Goal: Find specific page/section: Find specific page/section

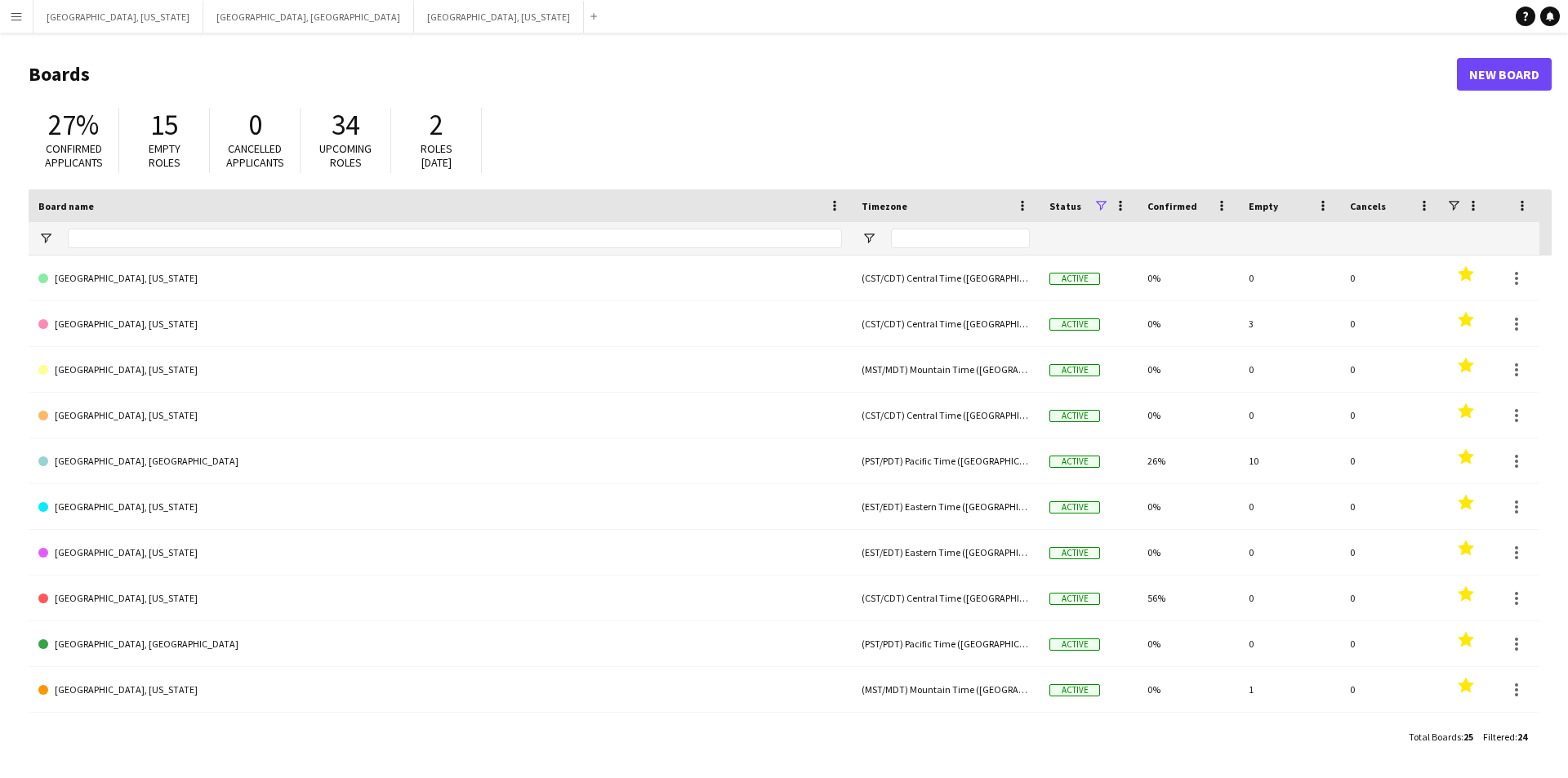
click at [0, 20] on button "Menu" at bounding box center [16, 16] width 32 height 32
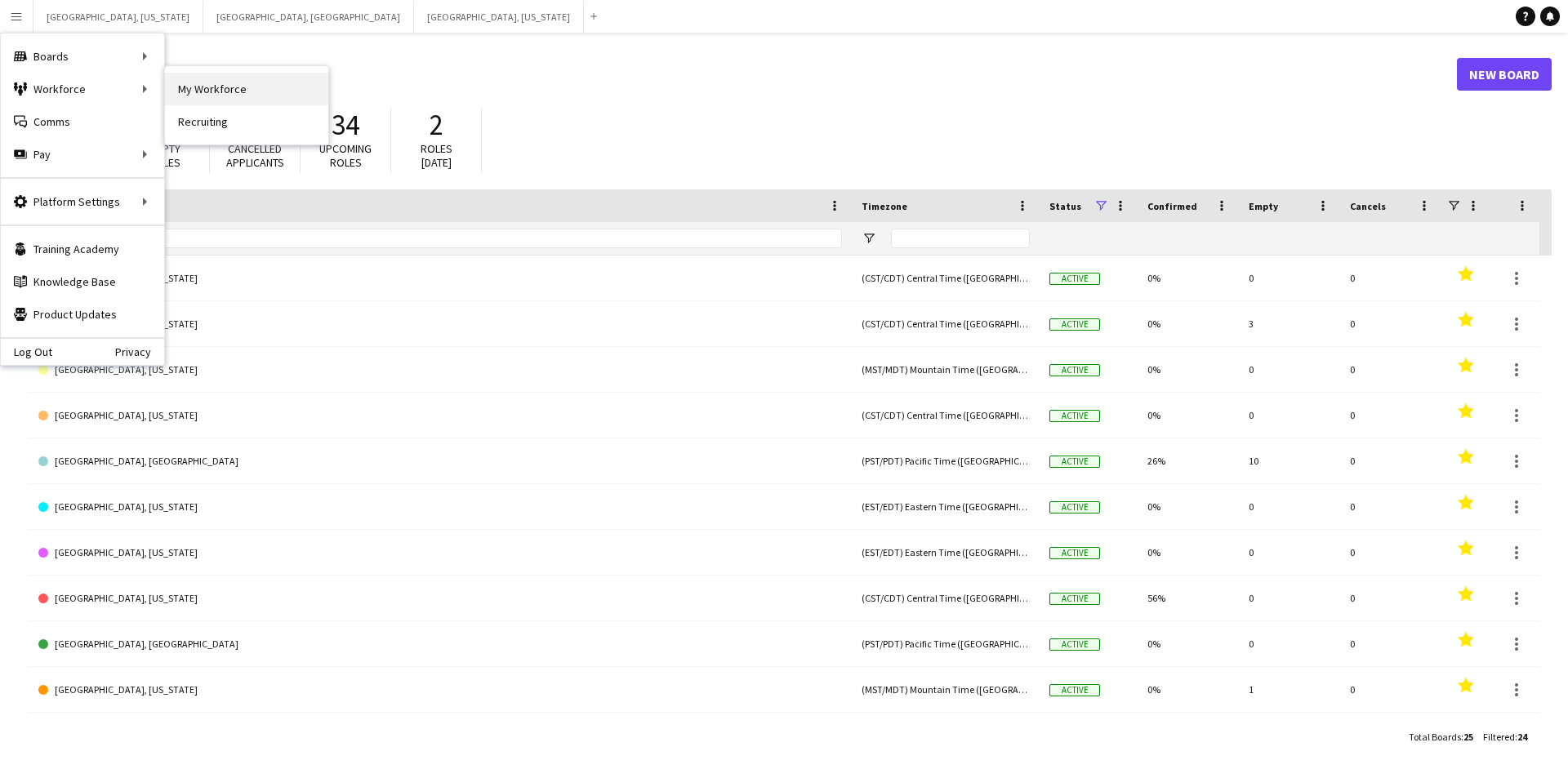
click at [190, 88] on link "My Workforce" at bounding box center [246, 88] width 163 height 32
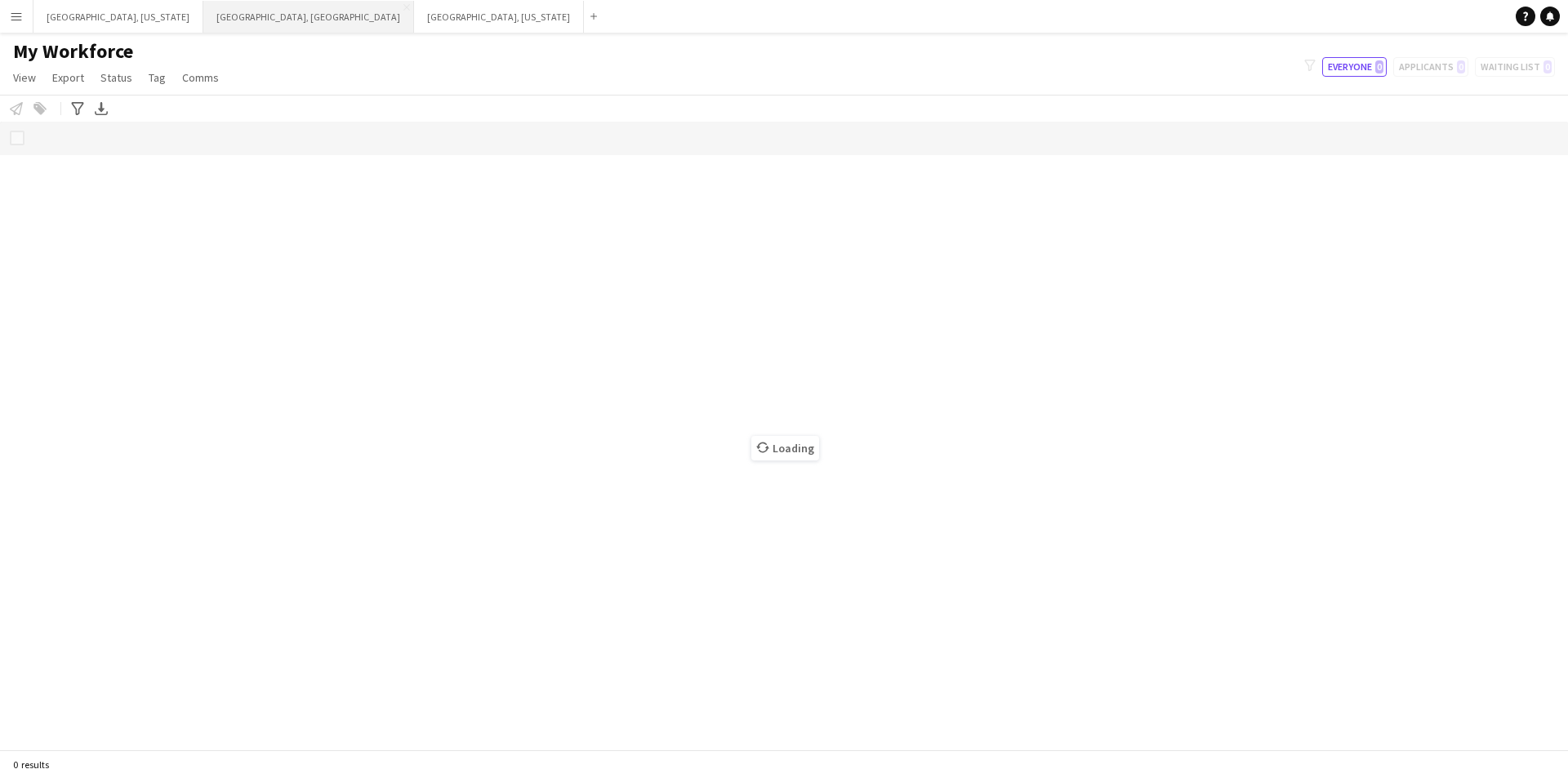
click at [204, 18] on button "[GEOGRAPHIC_DATA], [GEOGRAPHIC_DATA] Close" at bounding box center [309, 17] width 211 height 31
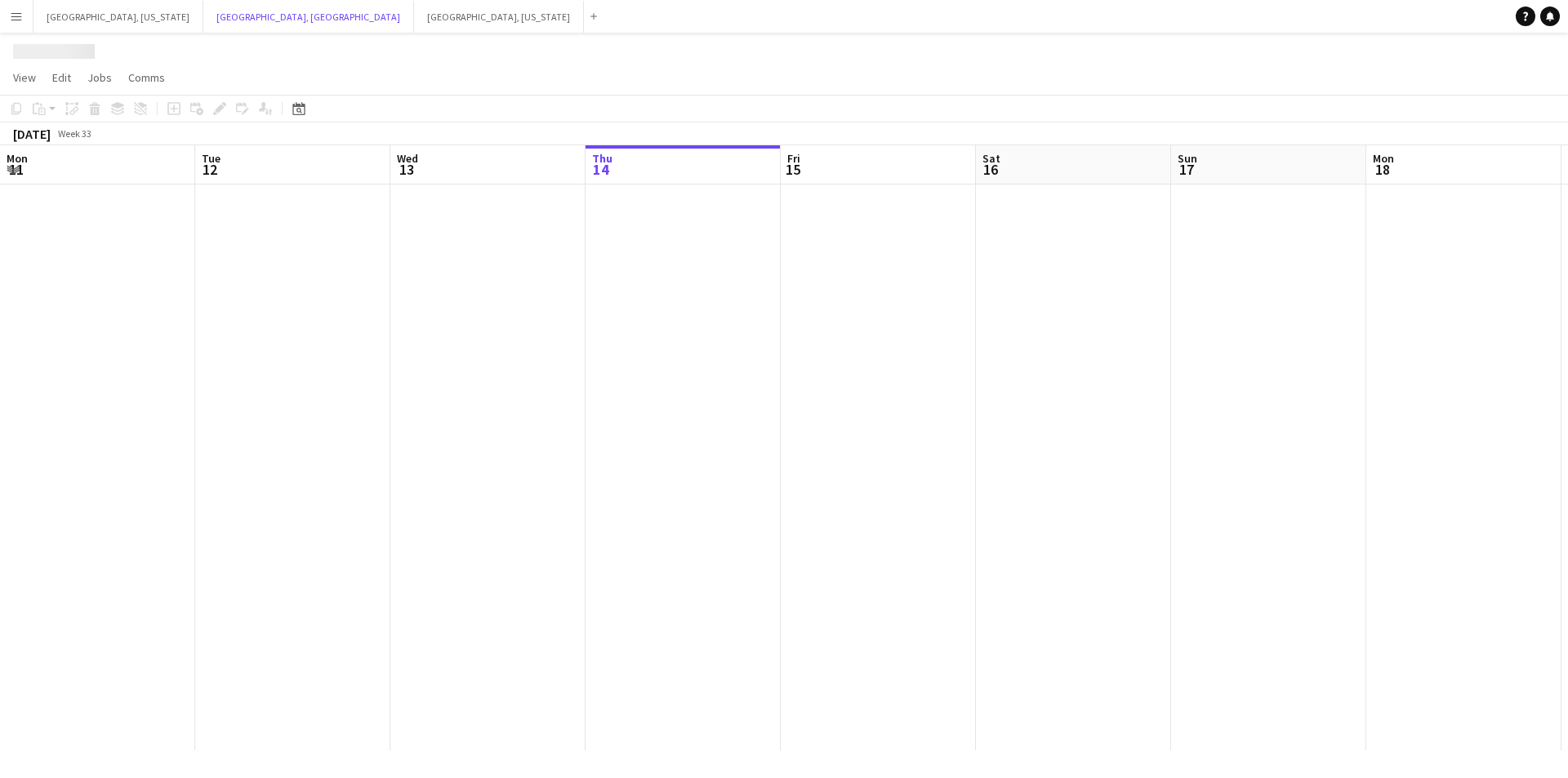
scroll to position [0, 391]
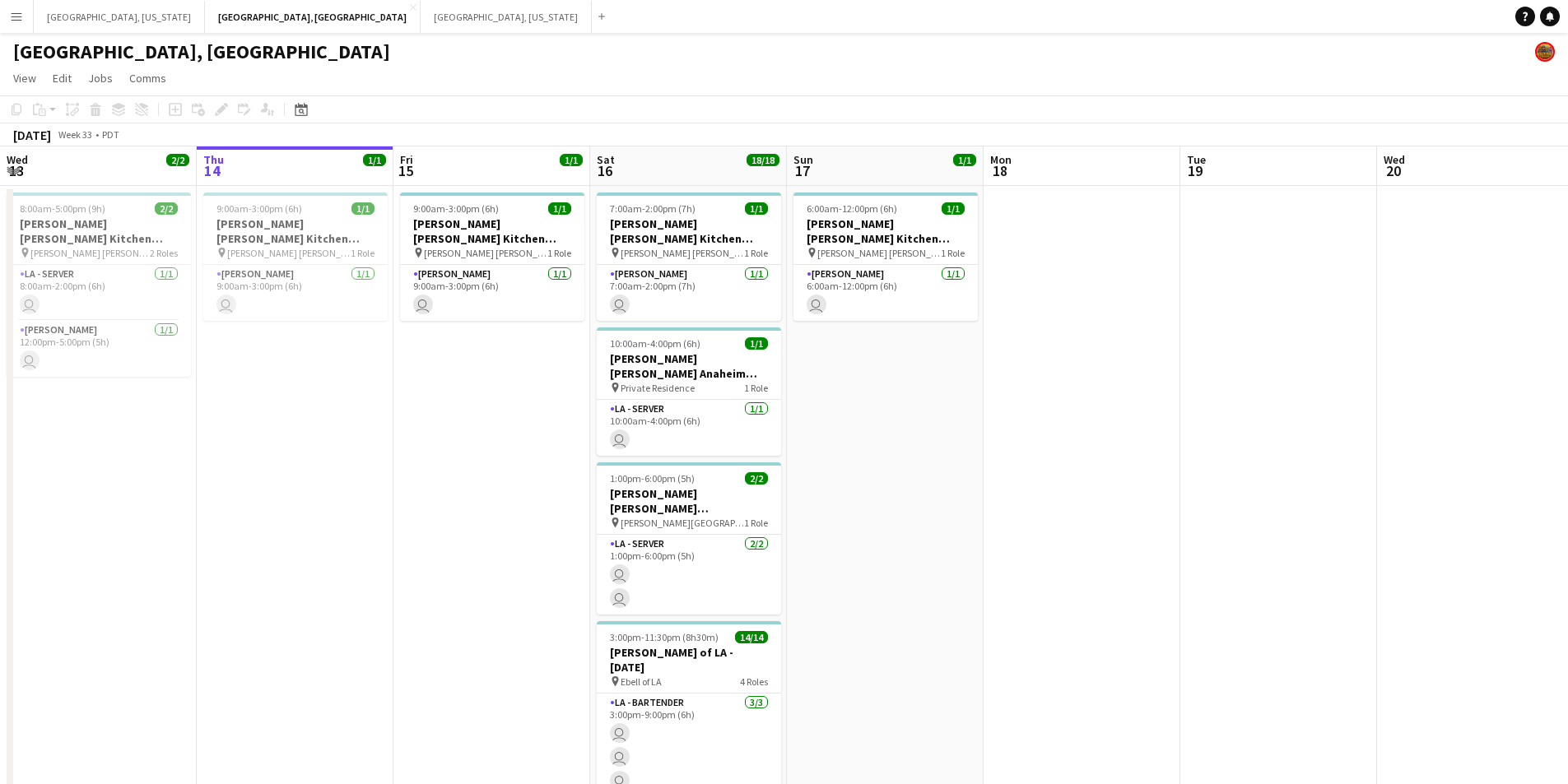
click at [0, 10] on button "Menu" at bounding box center [16, 16] width 33 height 33
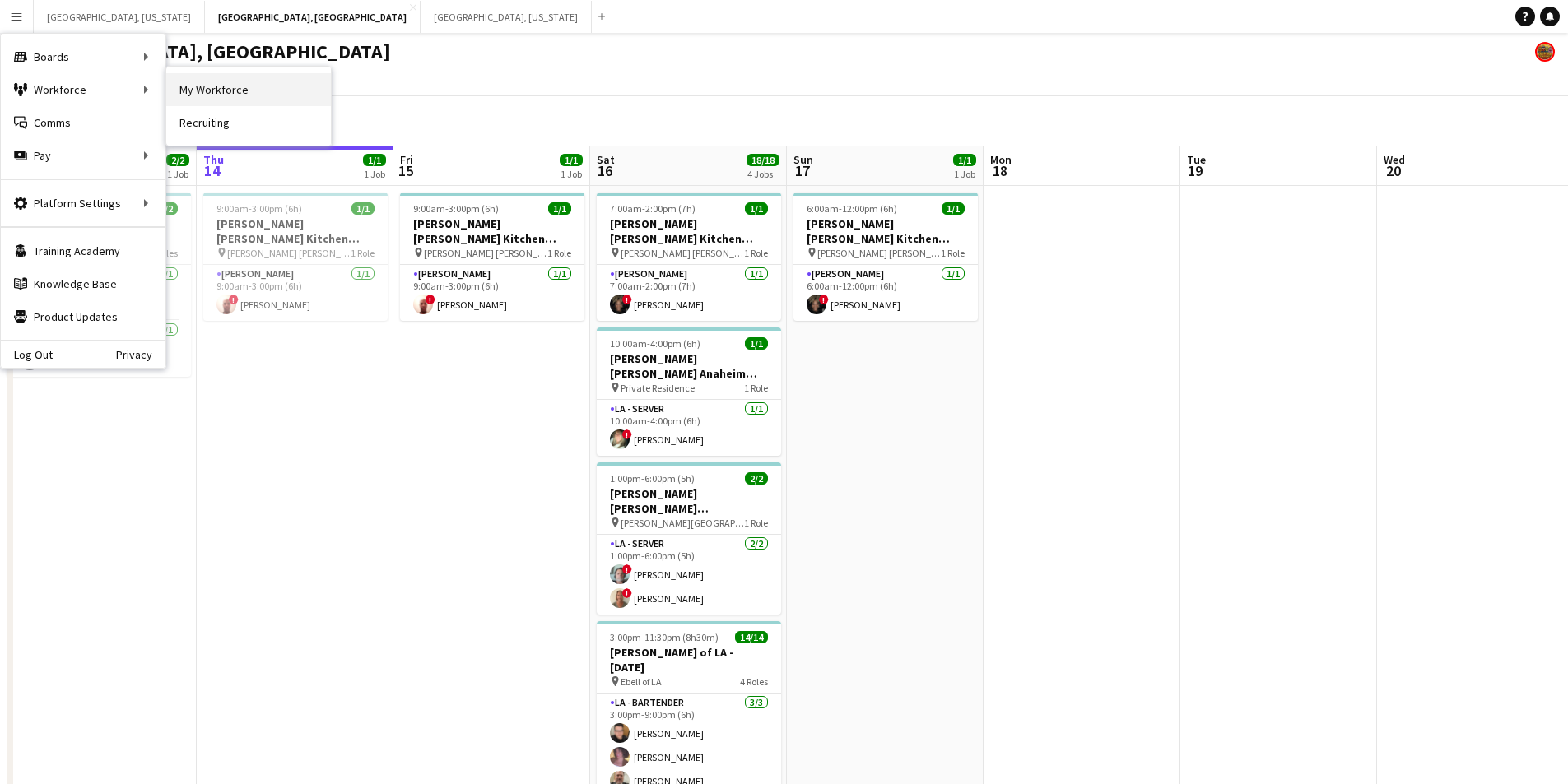
click at [264, 88] on link "My Workforce" at bounding box center [248, 89] width 165 height 33
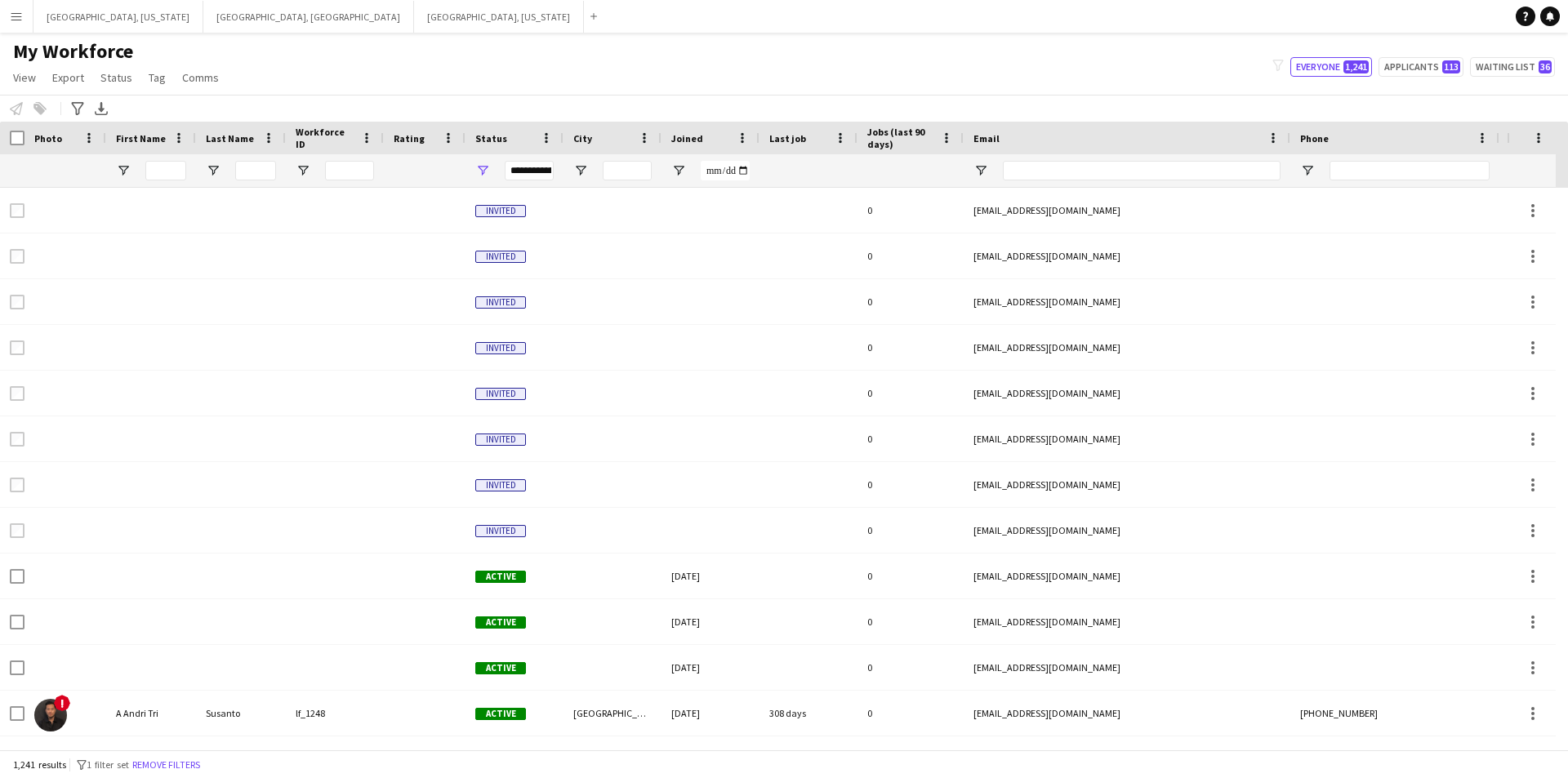
click at [170, 159] on div at bounding box center [165, 170] width 41 height 32
drag, startPoint x: 168, startPoint y: 164, endPoint x: 179, endPoint y: 168, distance: 11.7
click at [168, 164] on input "First Name Filter Input" at bounding box center [165, 170] width 41 height 19
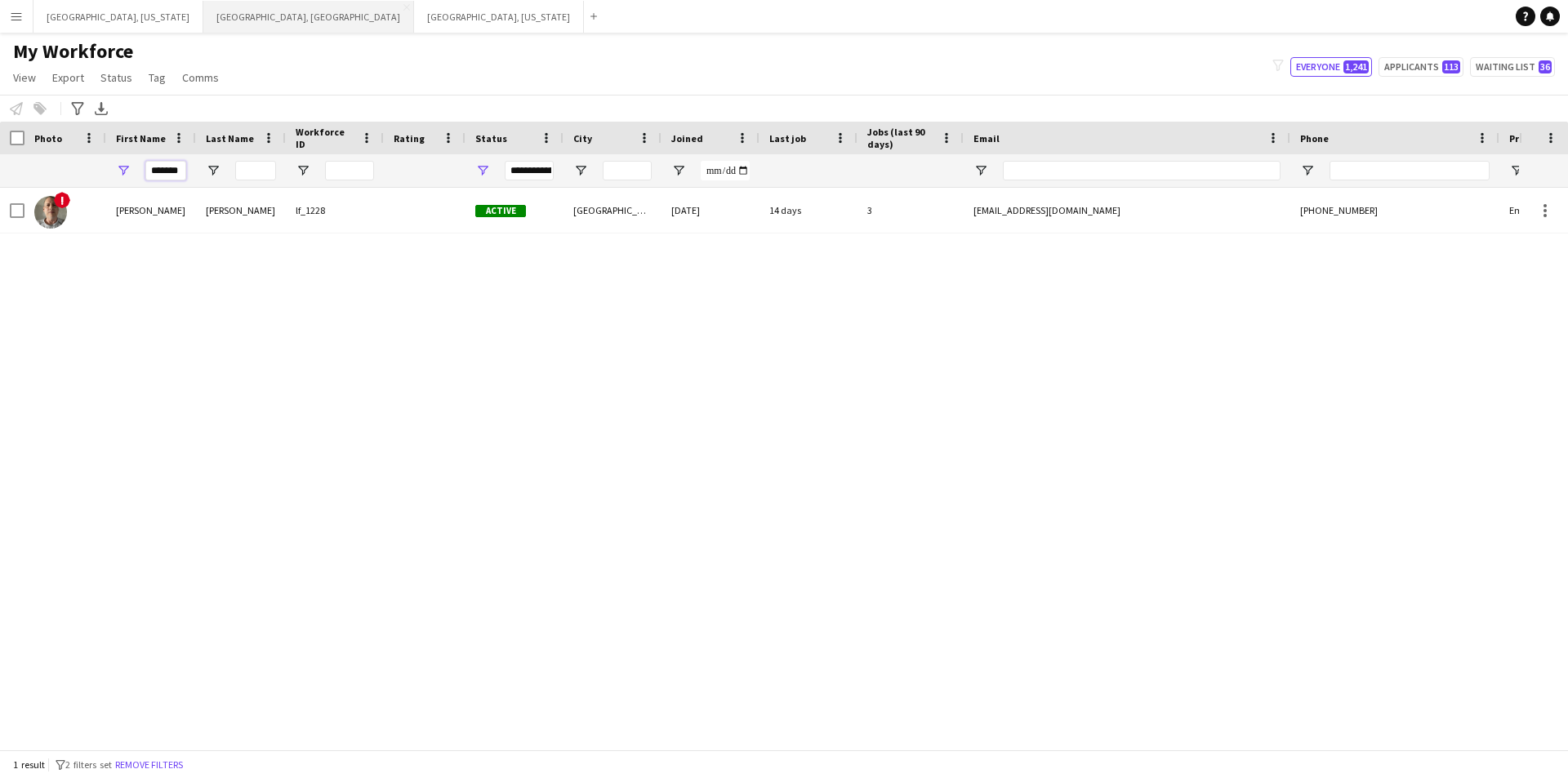
type input "*******"
